Goal: Browse casually: Explore the website without a specific task or goal

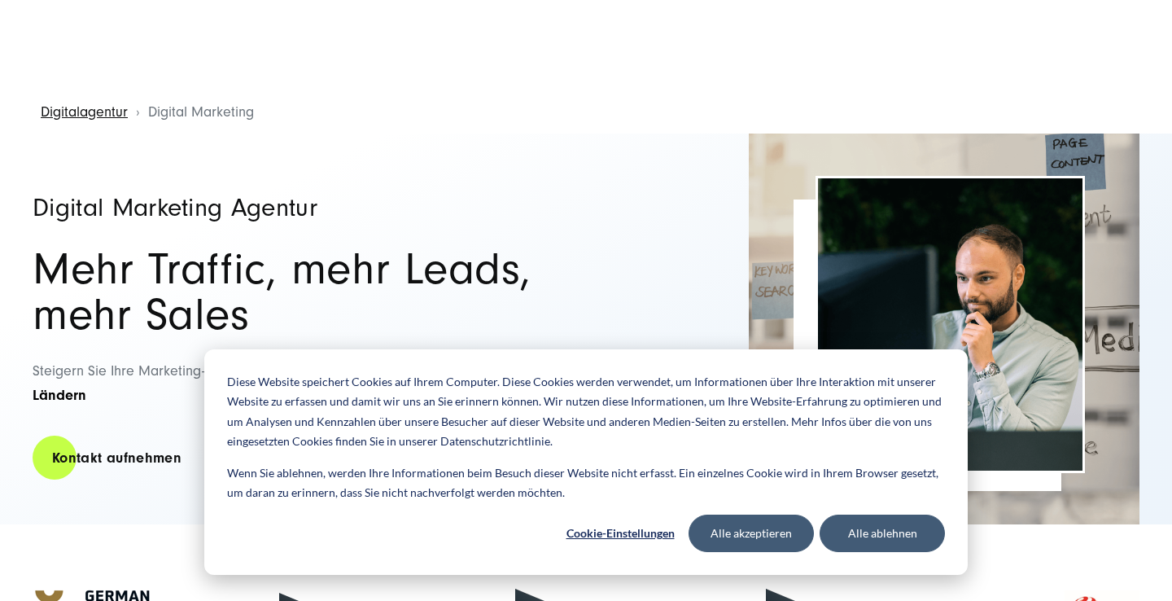
scroll to position [20, 0]
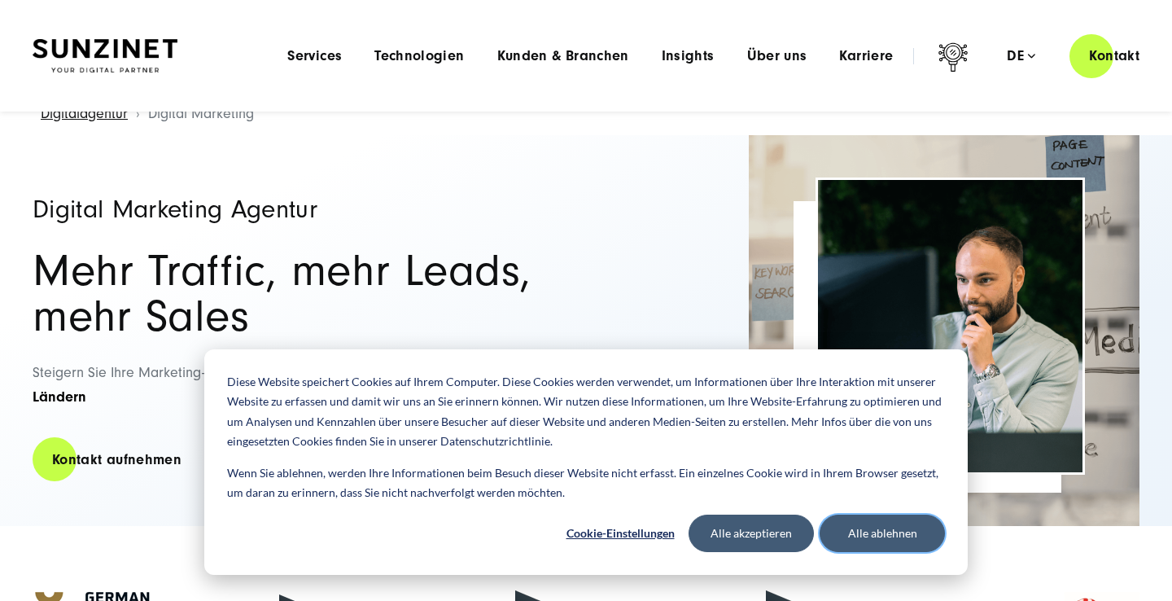
click at [841, 534] on button "Alle ablehnen" at bounding box center [882, 532] width 125 height 37
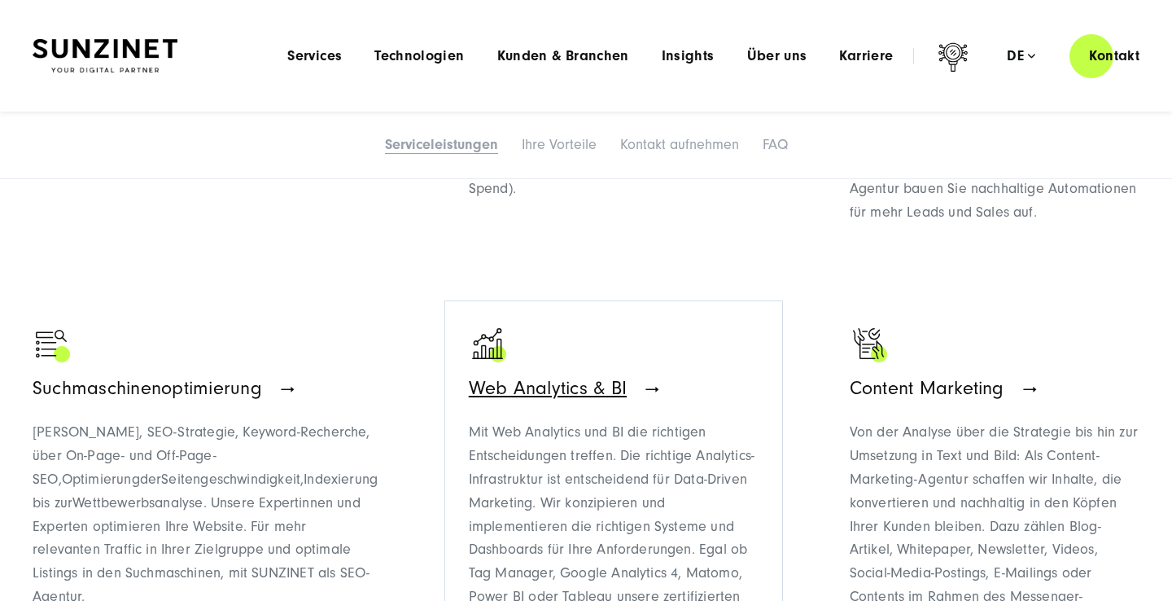
scroll to position [1248, 0]
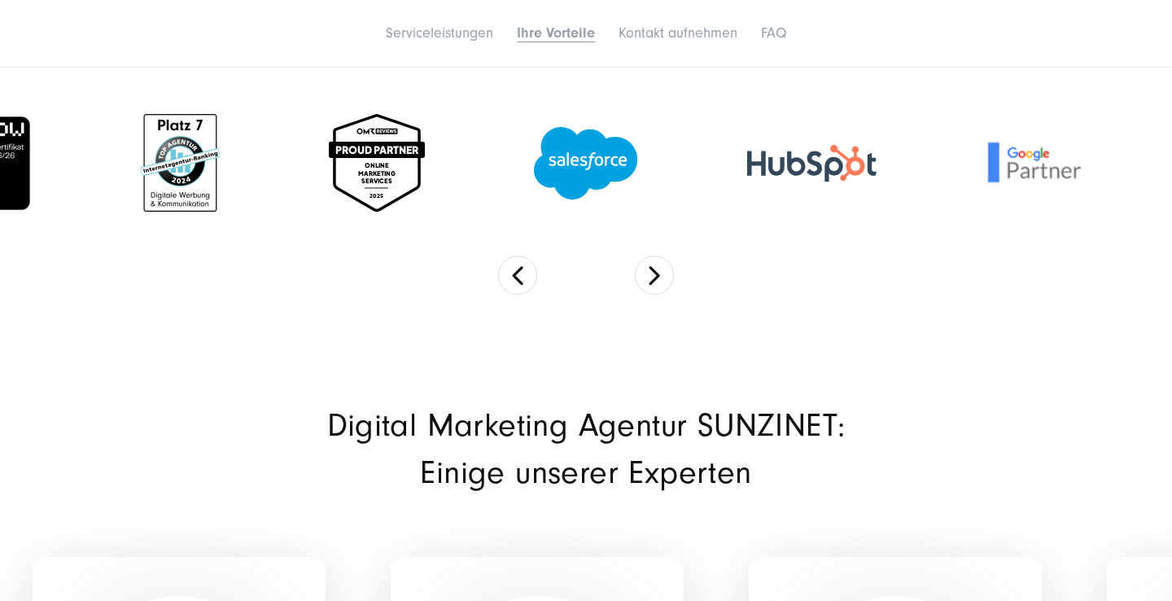
scroll to position [4599, 0]
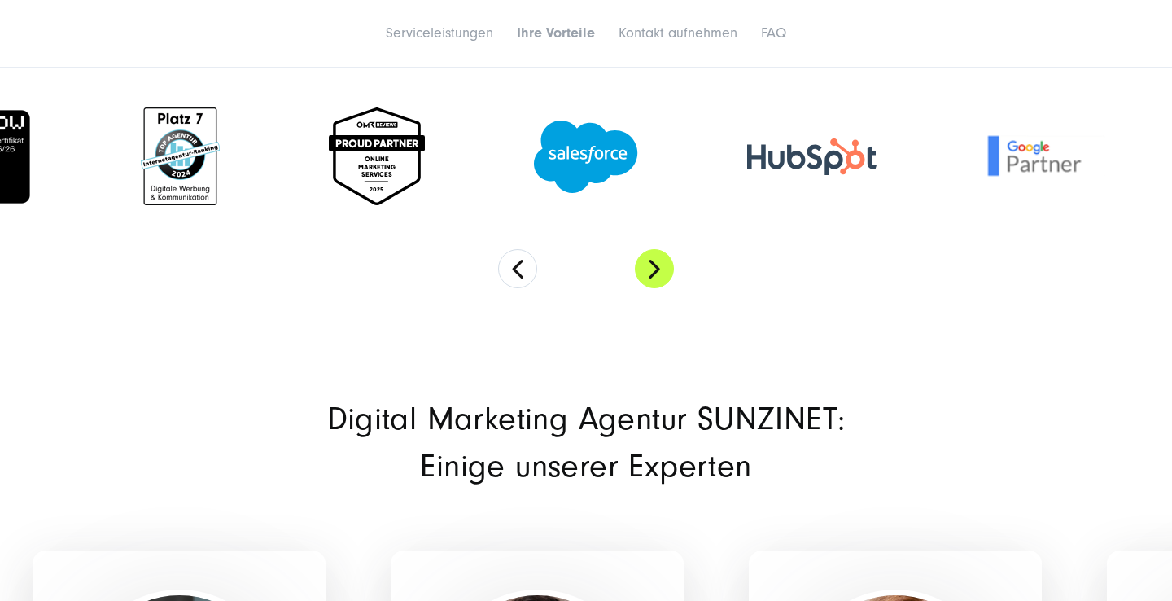
click at [649, 249] on button "Next" at bounding box center [654, 268] width 39 height 39
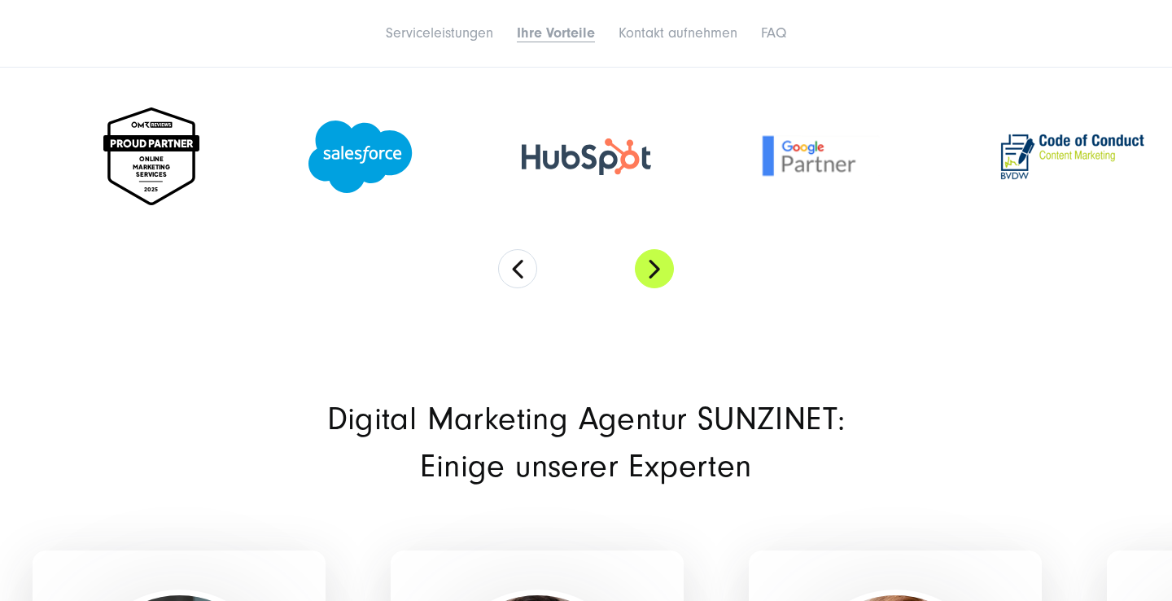
click at [649, 249] on button "Next" at bounding box center [654, 268] width 39 height 39
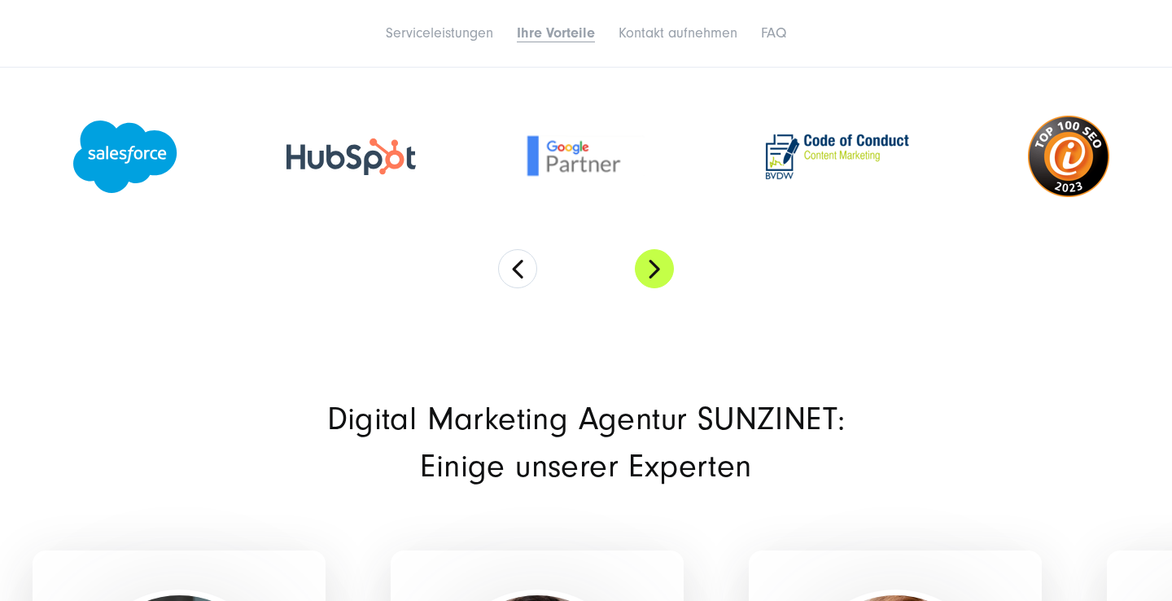
click at [649, 249] on button "Next" at bounding box center [654, 268] width 39 height 39
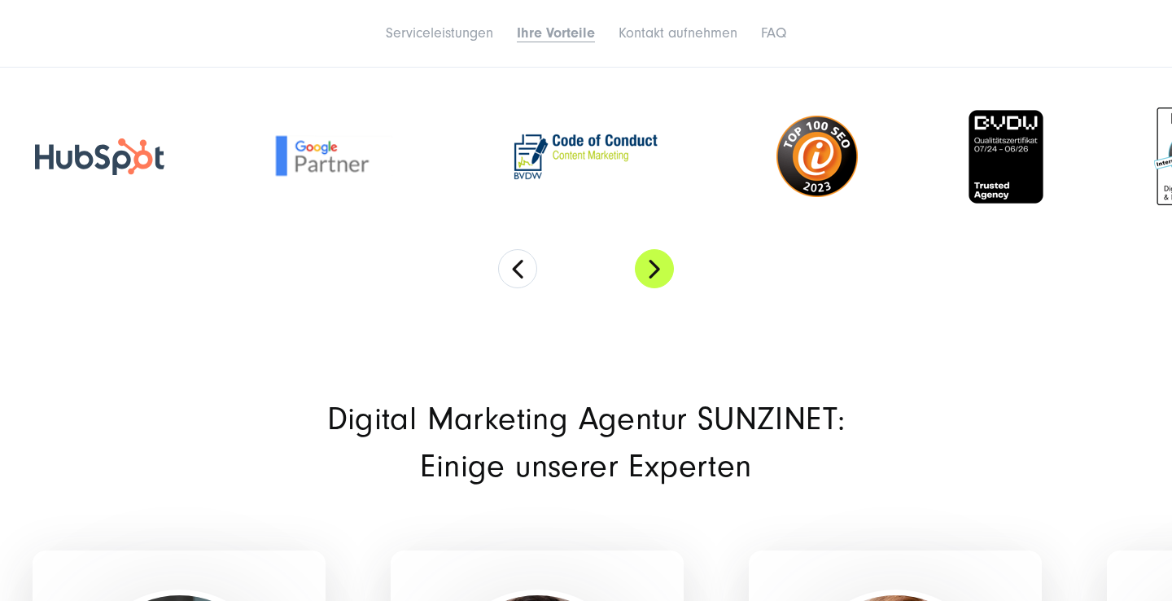
click at [649, 249] on button "Next" at bounding box center [654, 268] width 39 height 39
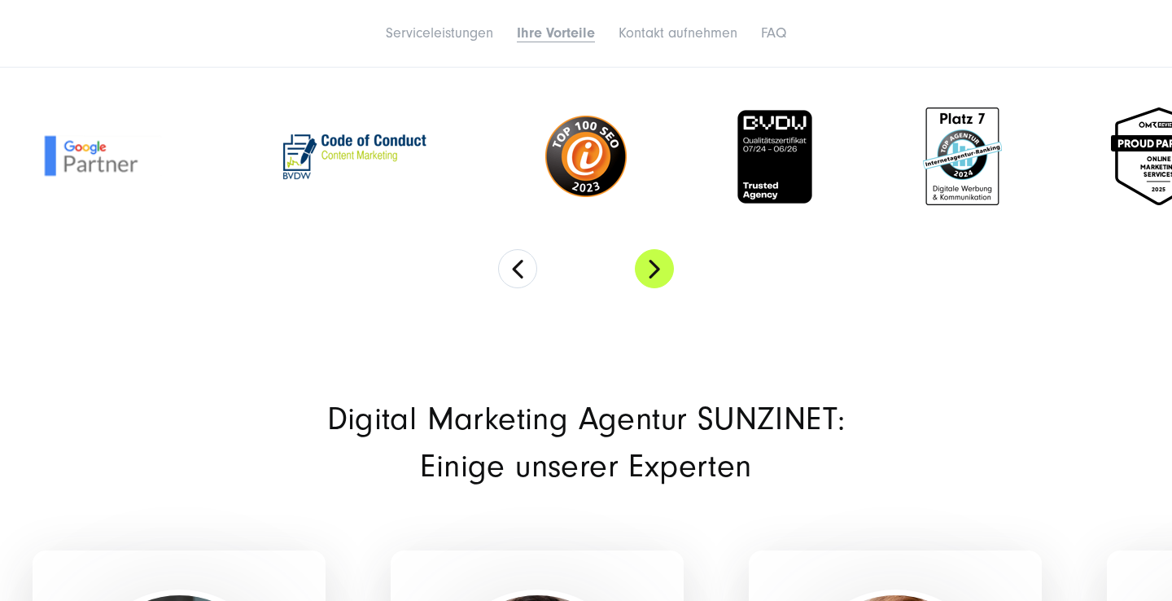
click at [649, 249] on button "Next" at bounding box center [654, 268] width 39 height 39
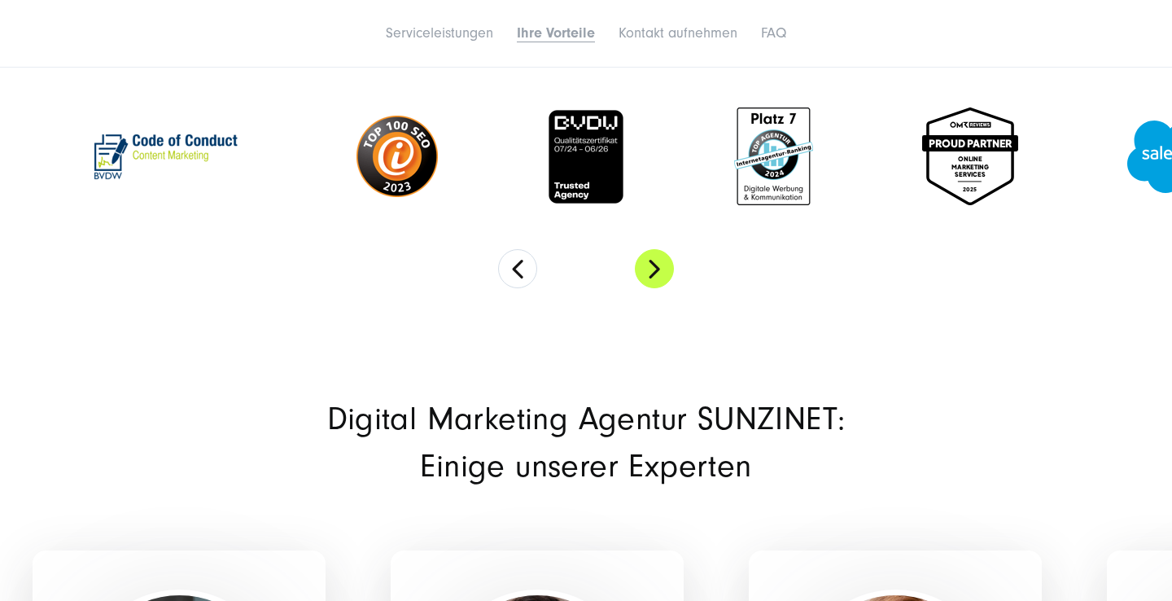
click at [649, 249] on button "Next" at bounding box center [654, 268] width 39 height 39
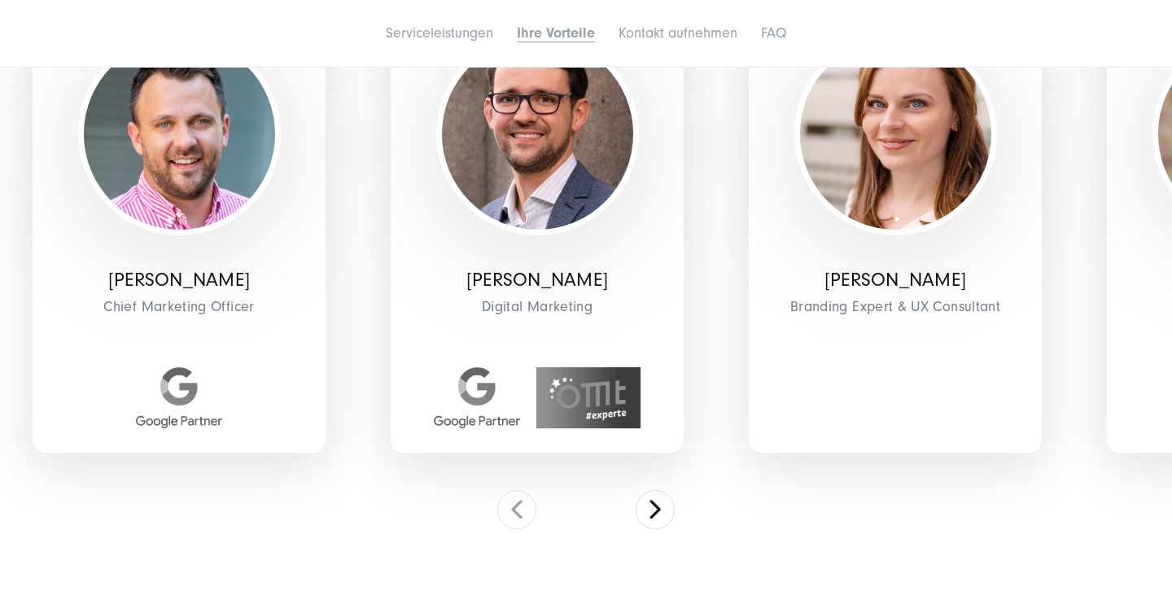
scroll to position [5193, 0]
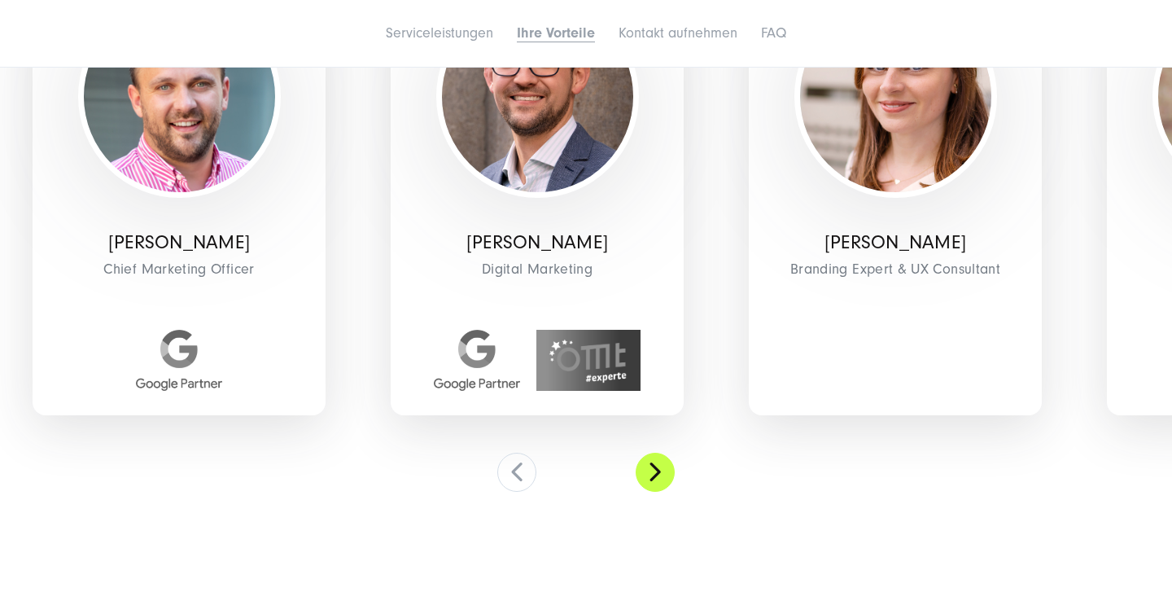
click at [640, 455] on button at bounding box center [655, 471] width 39 height 39
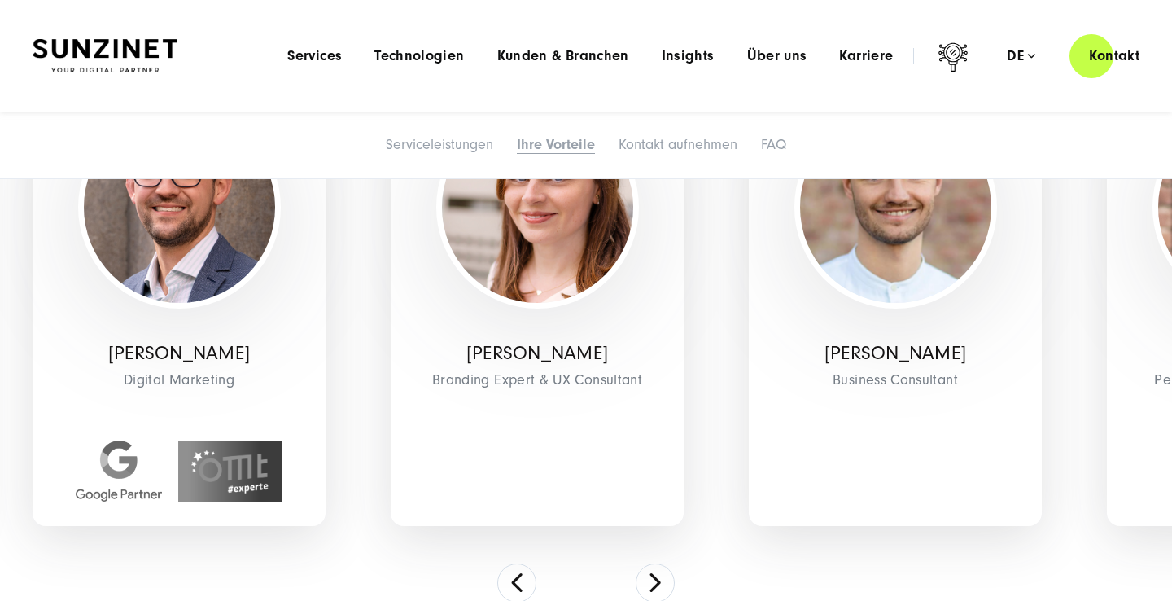
scroll to position [5082, 0]
click at [653, 563] on button at bounding box center [655, 582] width 39 height 39
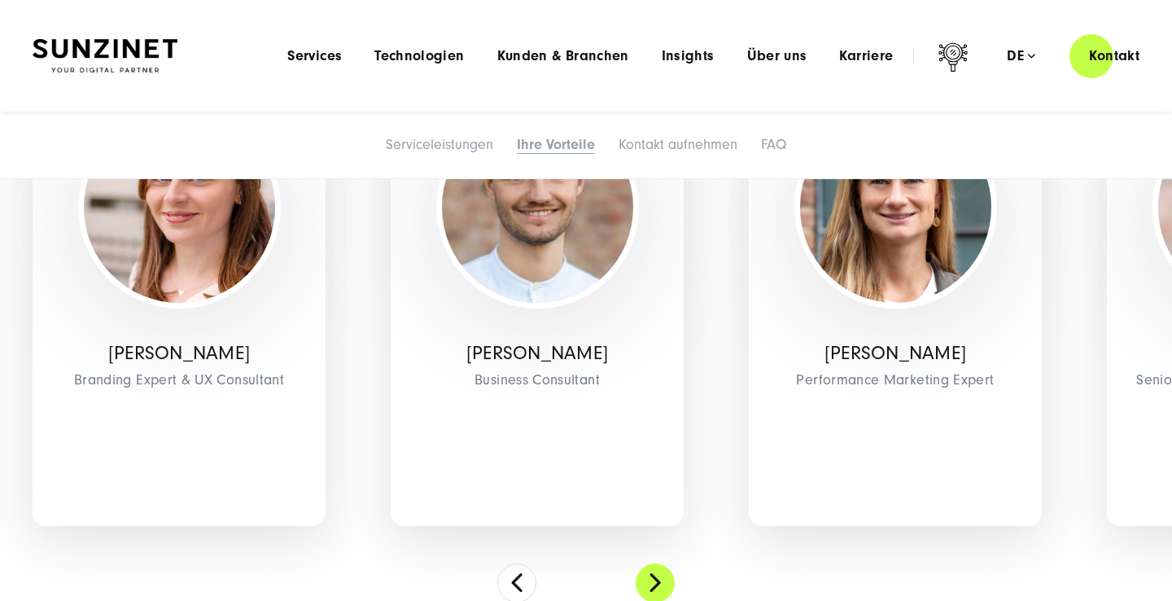
click at [653, 563] on button at bounding box center [655, 582] width 39 height 39
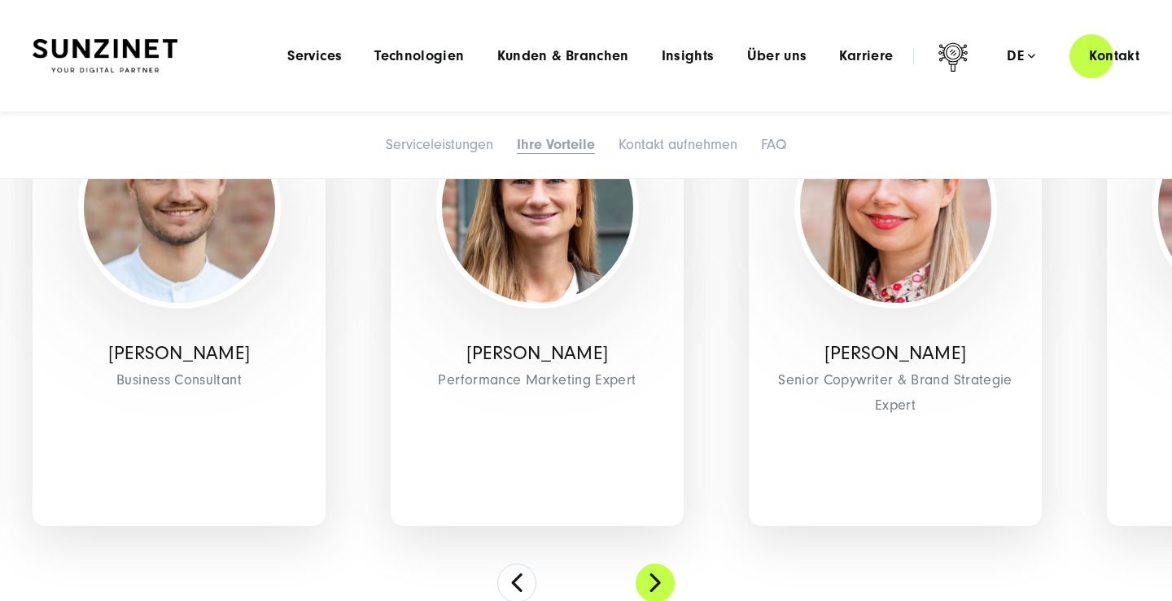
click at [653, 563] on button at bounding box center [655, 582] width 39 height 39
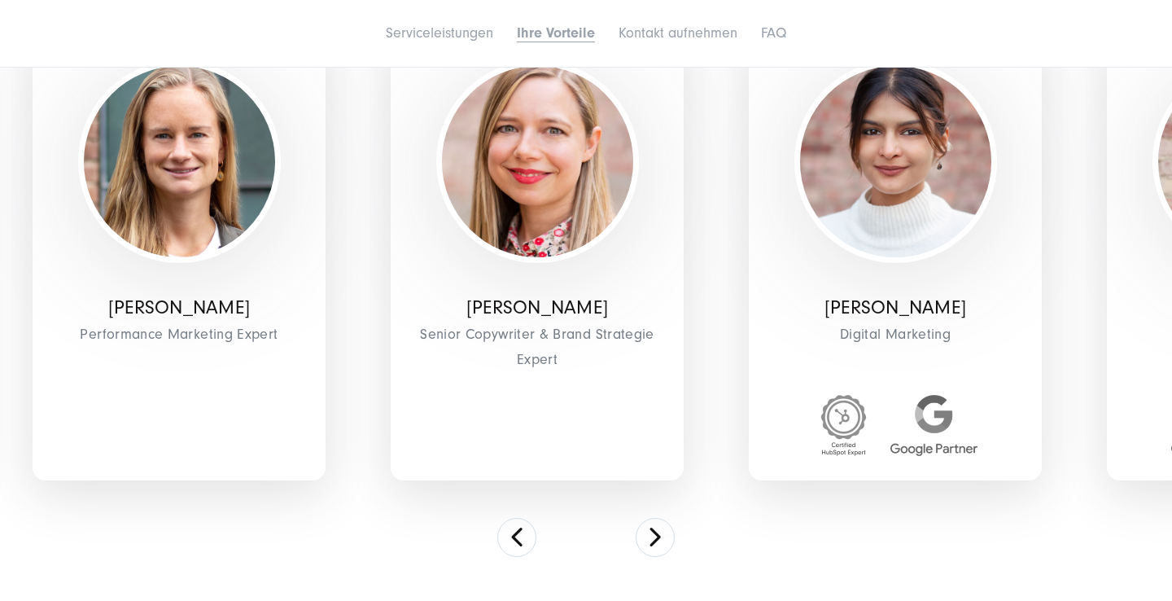
scroll to position [5142, 0]
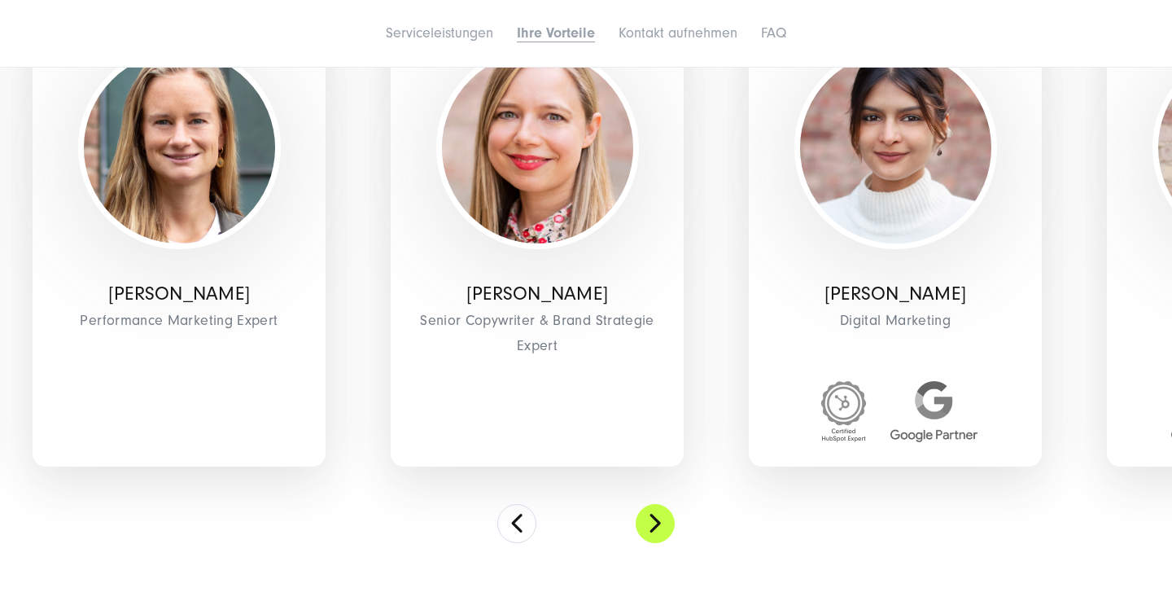
click at [650, 504] on button at bounding box center [655, 523] width 39 height 39
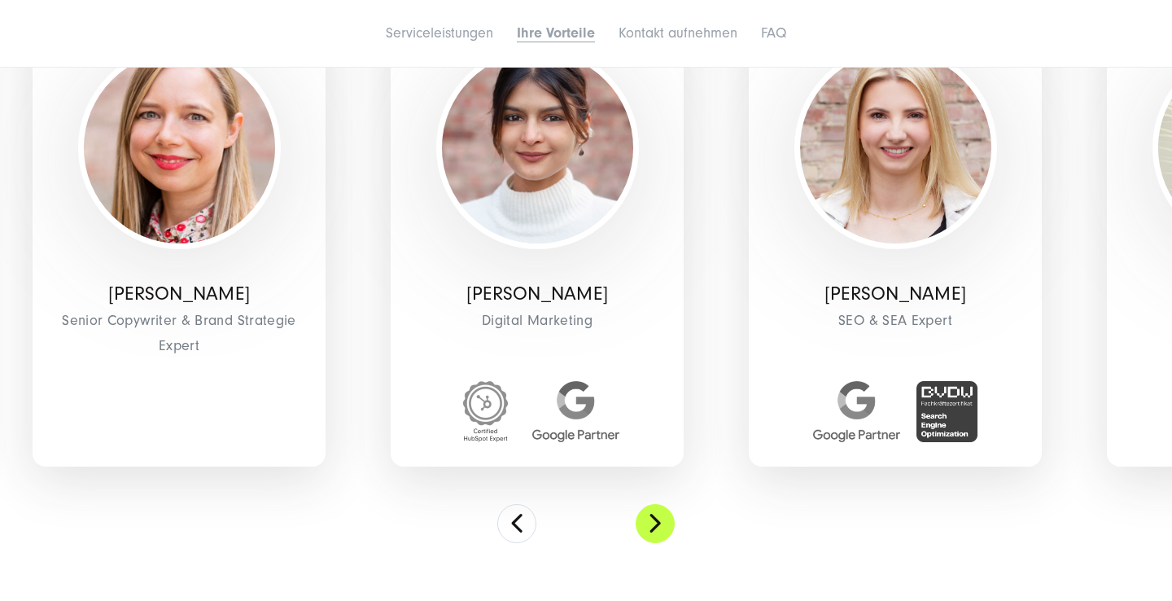
click at [650, 504] on button at bounding box center [655, 523] width 39 height 39
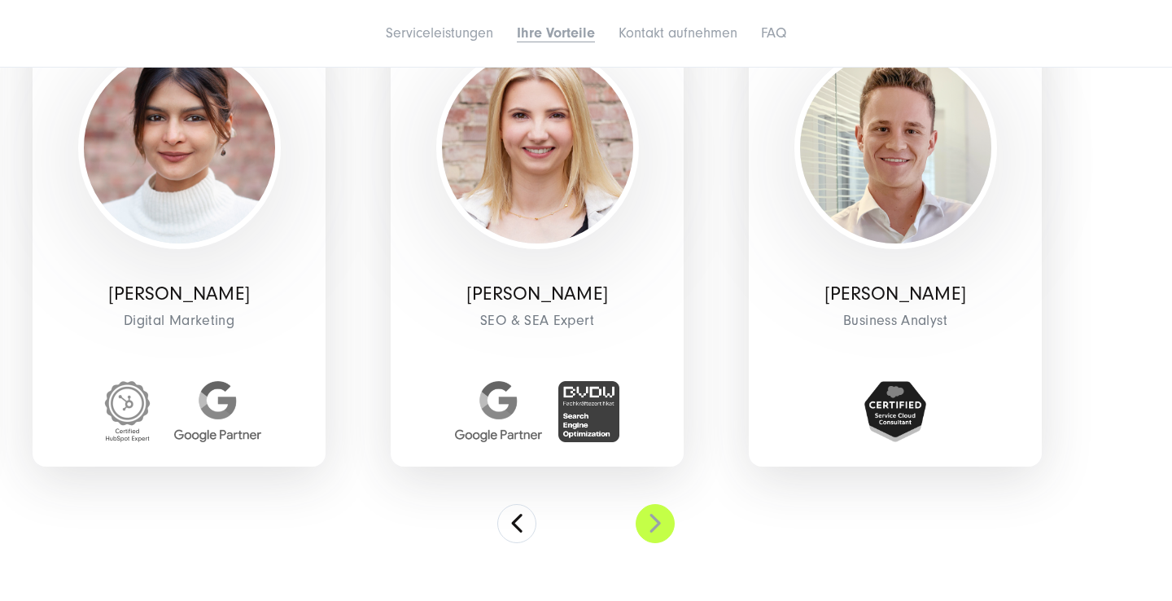
click at [650, 504] on button at bounding box center [655, 523] width 39 height 39
